Goal: Transaction & Acquisition: Register for event/course

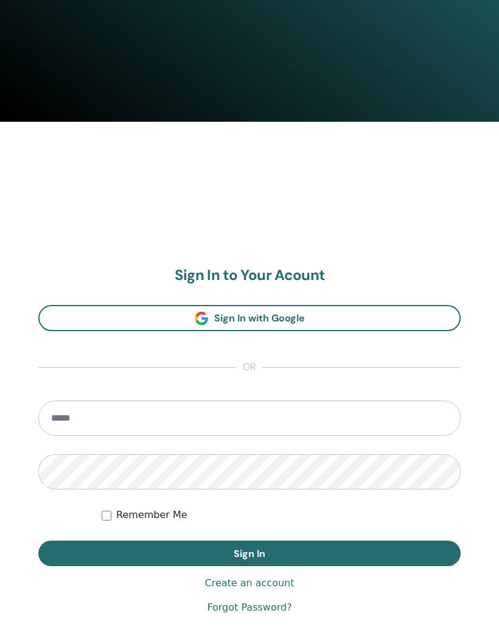
scroll to position [526, 0]
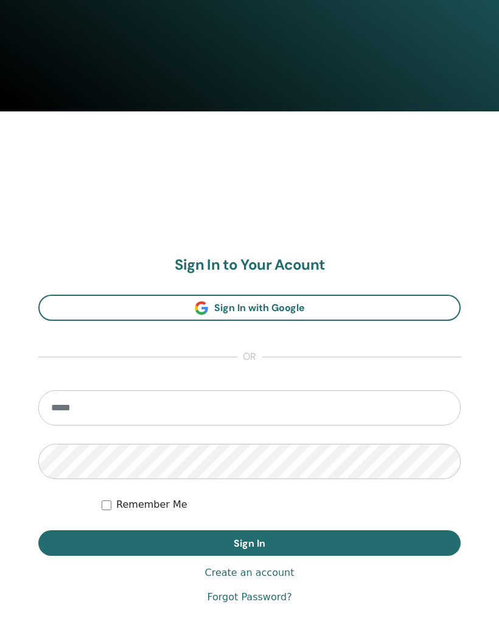
click at [448, 303] on link "Sign In with Google" at bounding box center [249, 307] width 422 height 26
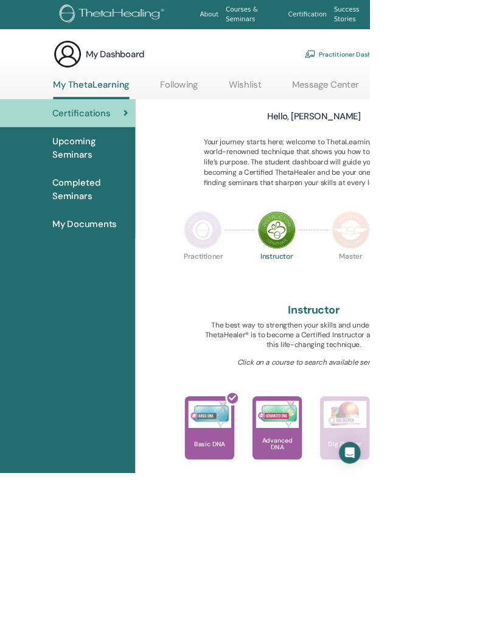
click at [383, 554] on img at bounding box center [375, 559] width 58 height 37
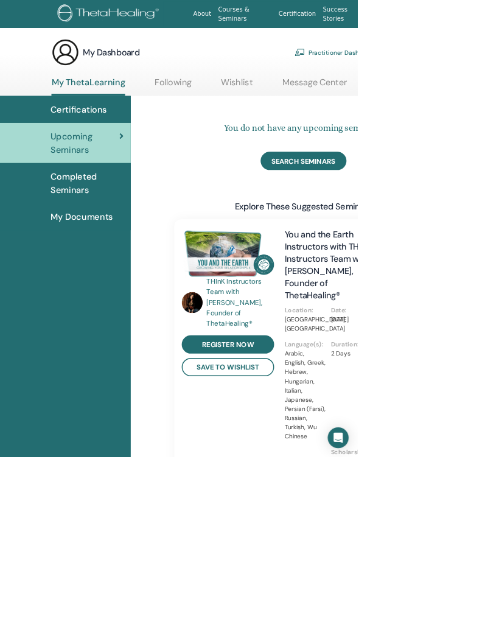
scroll to position [1, 0]
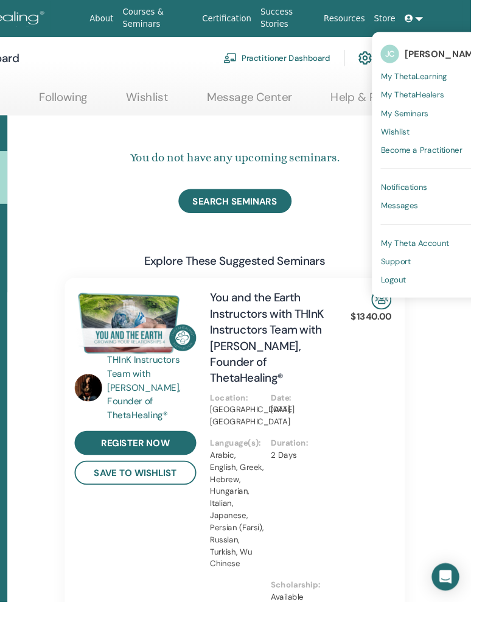
scroll to position [11, 180]
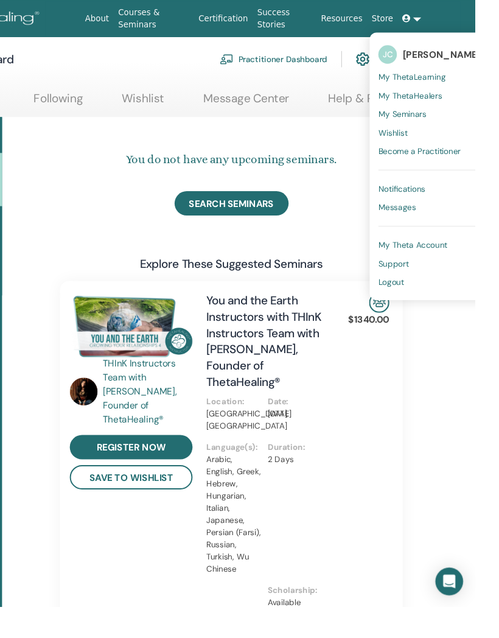
click at [407, 195] on span "Notifications" at bounding box center [422, 198] width 49 height 11
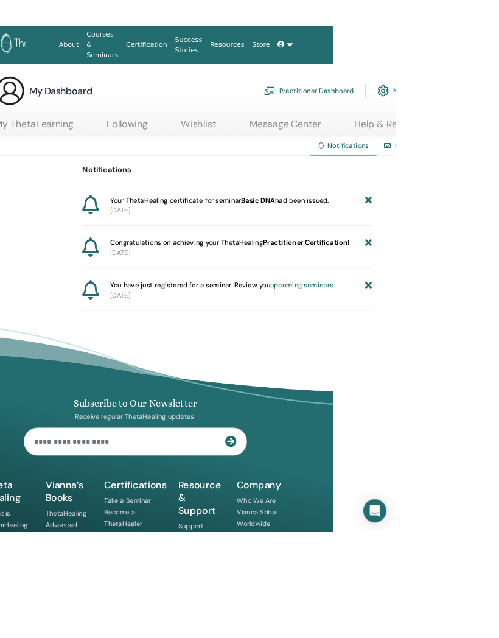
scroll to position [0, 81]
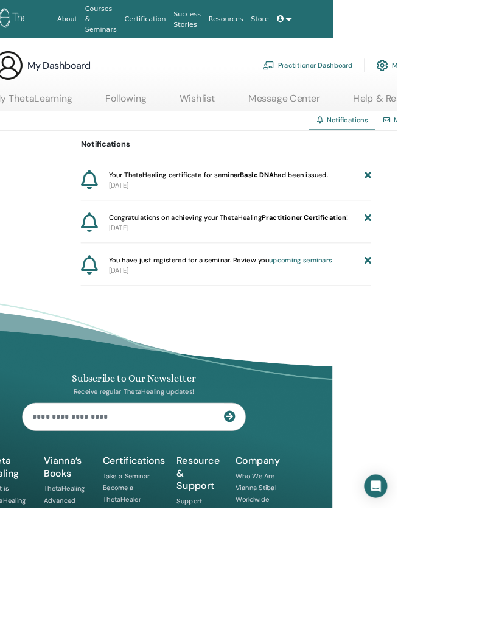
click at [496, 77] on link "My Account" at bounding box center [507, 82] width 68 height 27
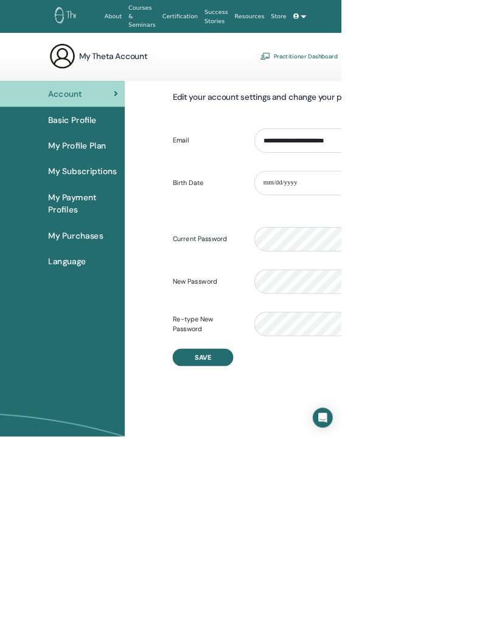
click at [99, 207] on span "My Profile Plan" at bounding box center [113, 213] width 85 height 18
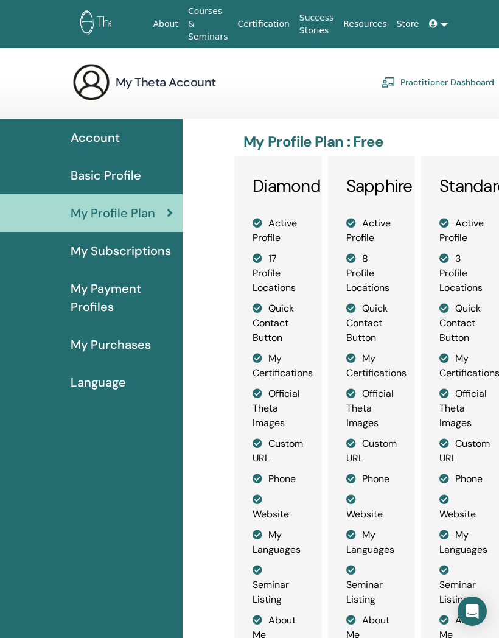
click at [78, 168] on span "Basic Profile" at bounding box center [106, 175] width 71 height 18
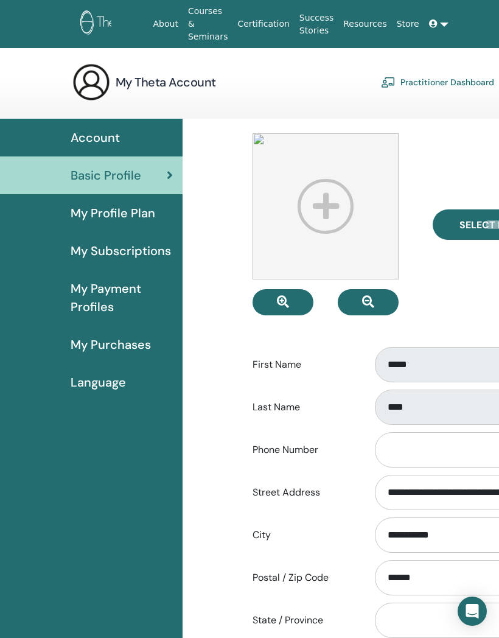
scroll to position [23, 0]
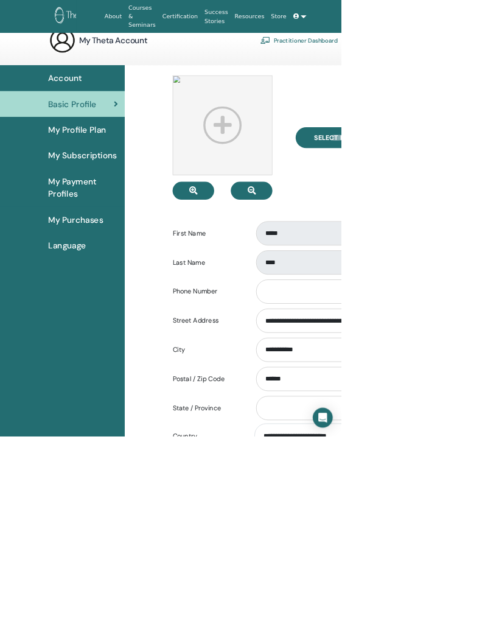
click at [85, 118] on span "Account" at bounding box center [95, 114] width 49 height 18
click at [83, 111] on span "Account" at bounding box center [95, 114] width 49 height 18
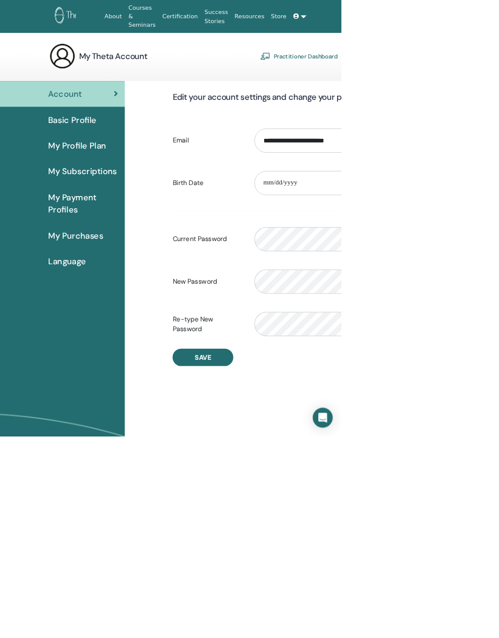
click at [190, 11] on link "Courses & Seminars" at bounding box center [208, 24] width 50 height 48
click at [83, 15] on img at bounding box center [126, 23] width 93 height 27
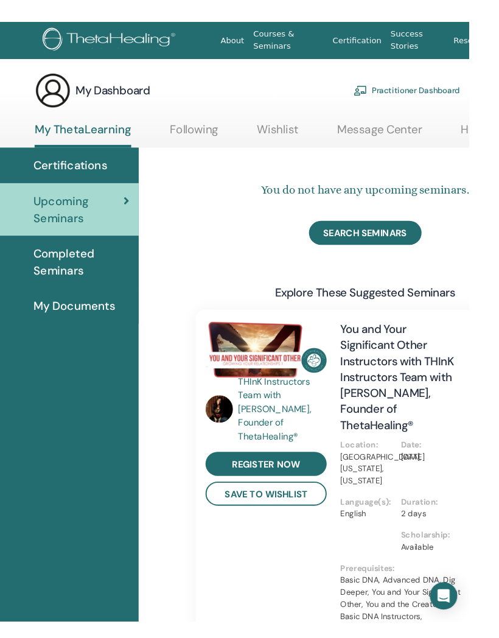
scroll to position [5, 44]
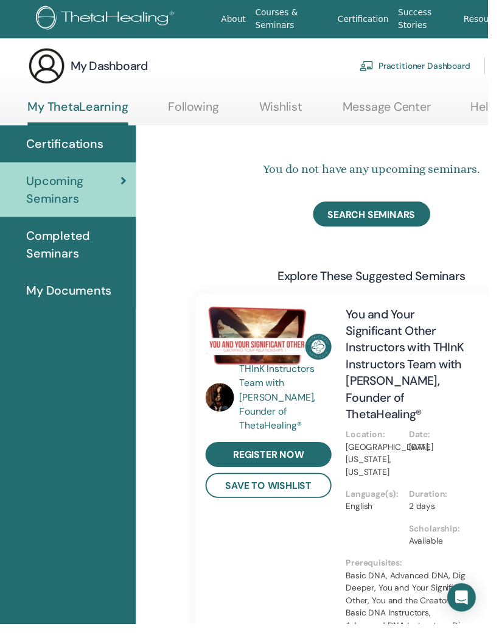
click at [44, 256] on span "Completed Seminars" at bounding box center [78, 250] width 102 height 37
click at [69, 302] on span "My Documents" at bounding box center [70, 297] width 87 height 18
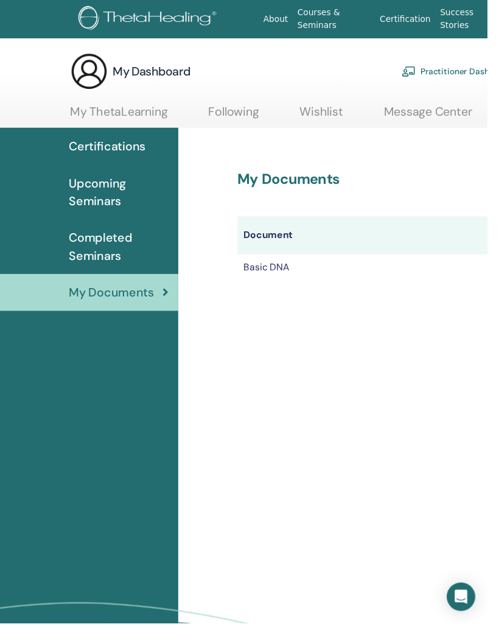
click at [92, 152] on span "Certifications" at bounding box center [110, 150] width 78 height 18
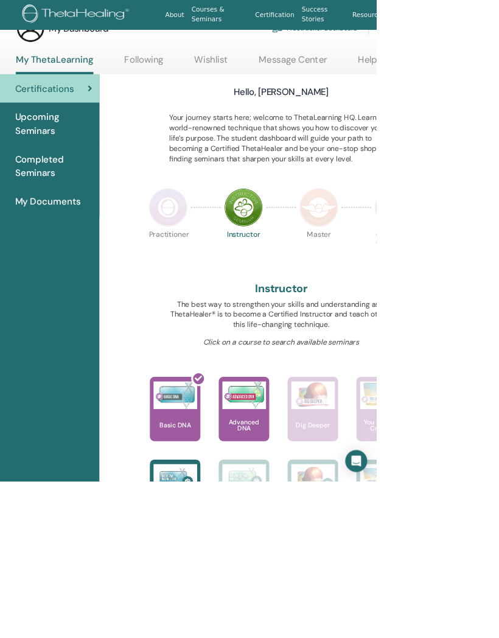
scroll to position [24, 52]
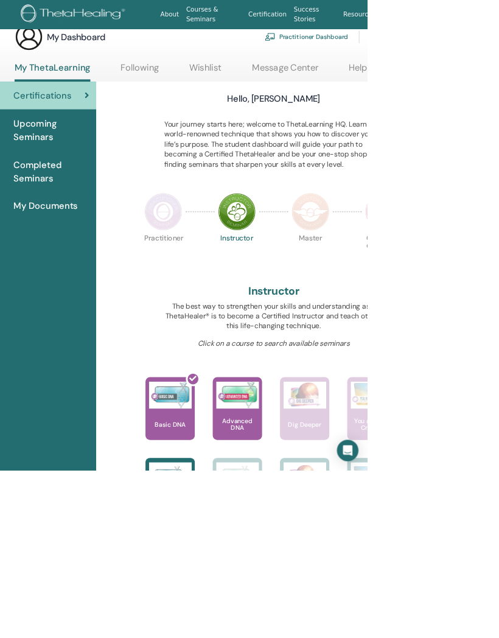
click at [334, 547] on img at bounding box center [323, 535] width 58 height 37
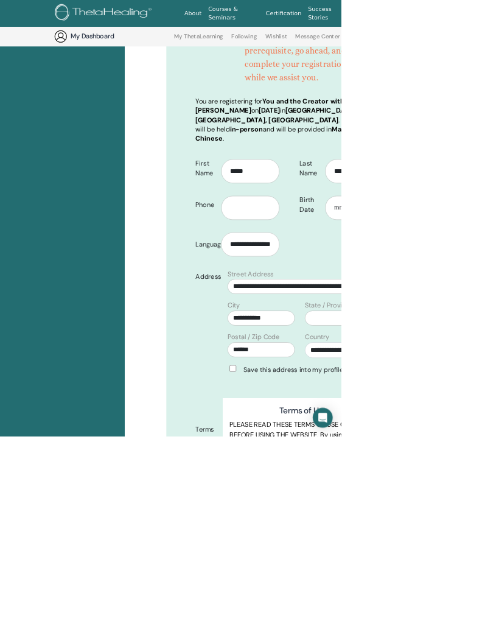
scroll to position [308, 0]
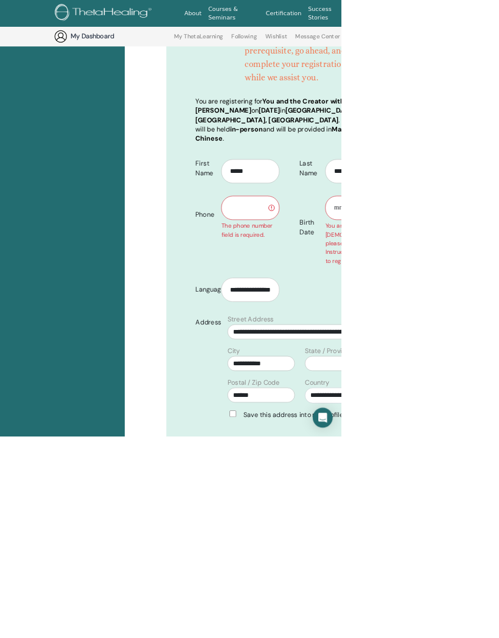
click at [383, 305] on input "text" at bounding box center [366, 303] width 85 height 35
type input "**********"
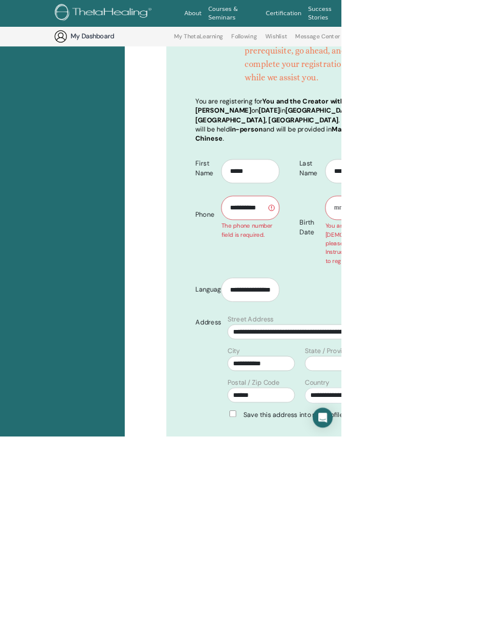
type input "**********"
